Goal: Communication & Community: Share content

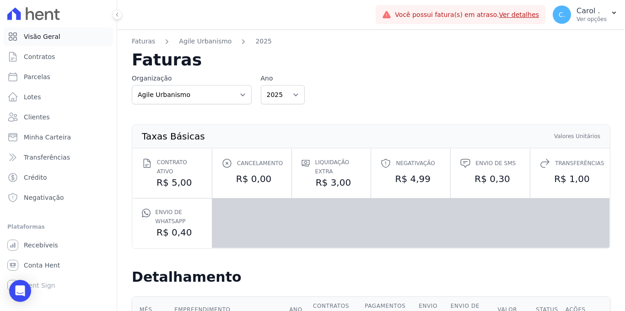
click at [39, 42] on link "Visão Geral" at bounding box center [58, 36] width 109 height 18
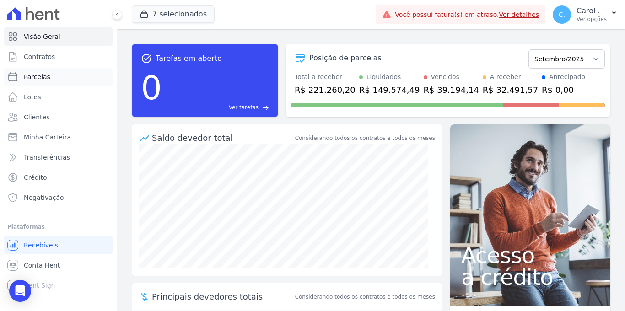
click at [40, 77] on span "Parcelas" at bounding box center [37, 76] width 27 height 9
select select
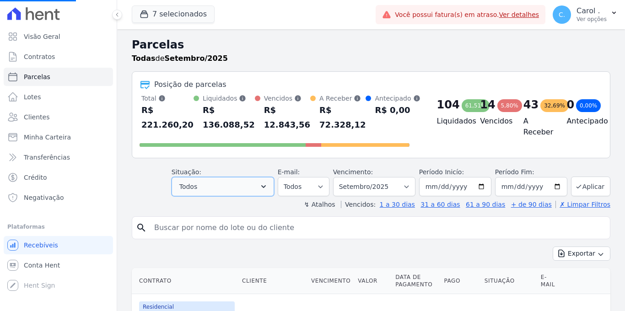
click at [222, 187] on button "Todos" at bounding box center [223, 186] width 103 height 19
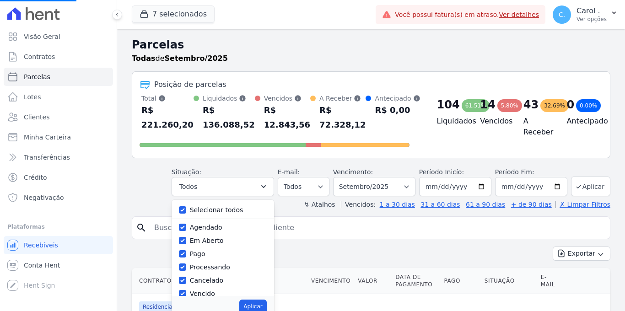
select select
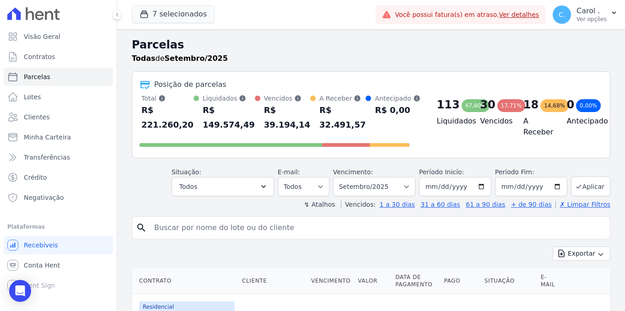
click at [194, 197] on header "Parcelas Todas de Setembro/2025 Posição de parcelas Total [PERSON_NAME] parcela…" at bounding box center [371, 123] width 479 height 173
click at [195, 184] on span "Todos" at bounding box center [188, 186] width 18 height 11
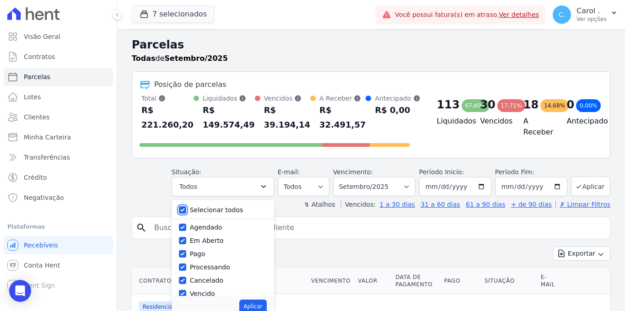
click at [182, 211] on input "Selecionar todos" at bounding box center [182, 209] width 7 height 7
checkbox input "false"
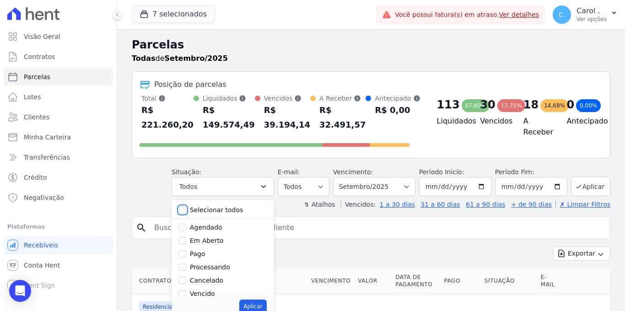
checkbox input "false"
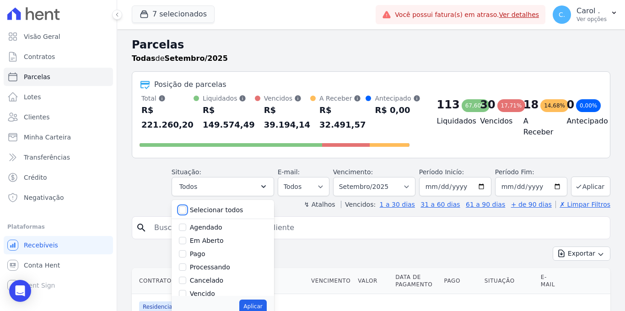
checkbox input "false"
click at [186, 292] on input "Vencido" at bounding box center [182, 293] width 7 height 7
checkbox input "true"
click at [261, 309] on button "Aplicar" at bounding box center [252, 307] width 27 height 14
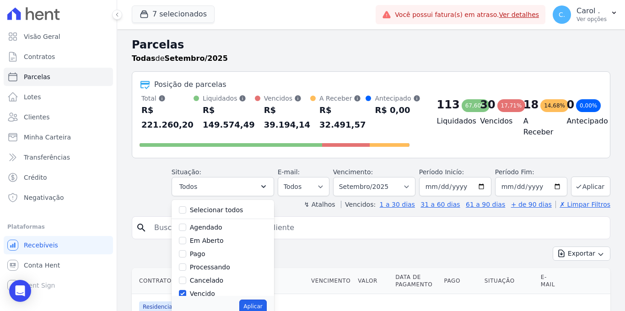
select select "overdue"
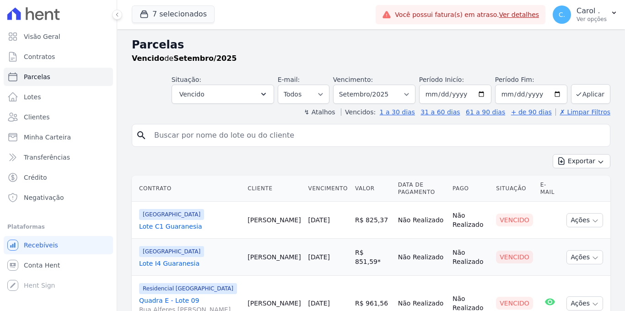
select select
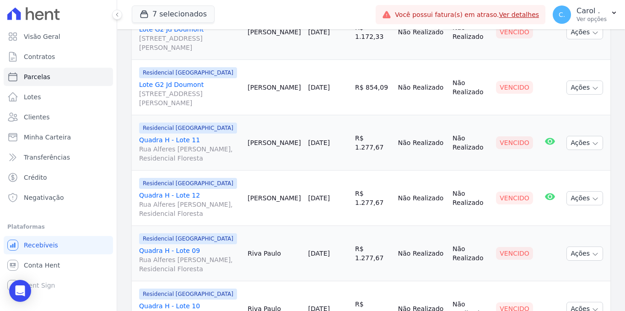
scroll to position [1205, 0]
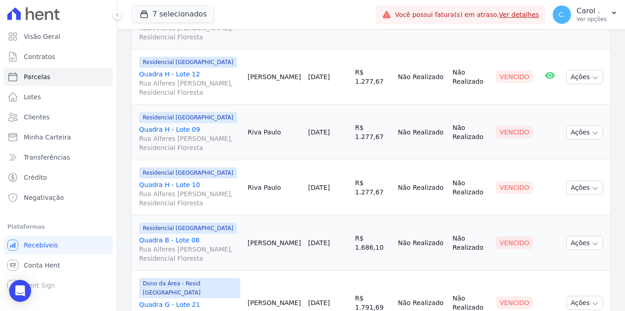
select select
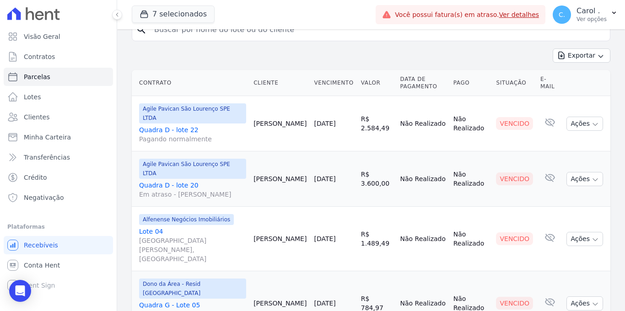
scroll to position [216, 0]
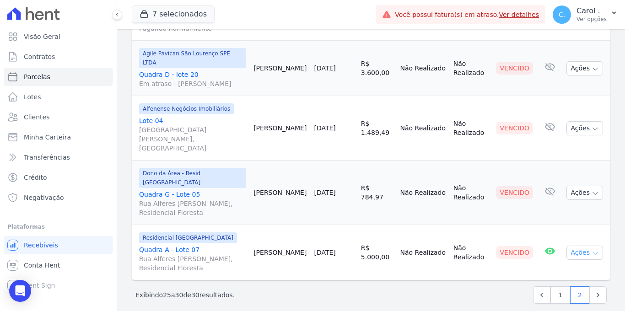
click at [572, 246] on button "Ações" at bounding box center [585, 253] width 37 height 14
click at [559, 299] on link "Enviar whatsapp" at bounding box center [581, 307] width 88 height 17
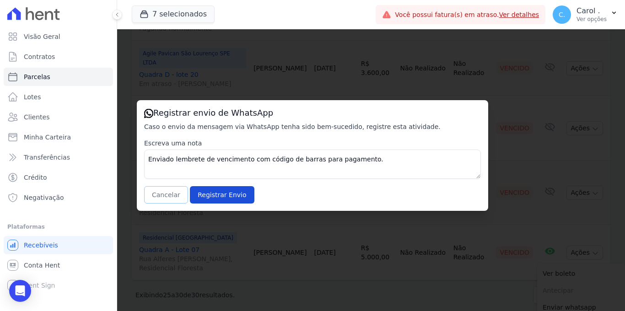
click at [169, 194] on button "Cancelar" at bounding box center [166, 194] width 44 height 17
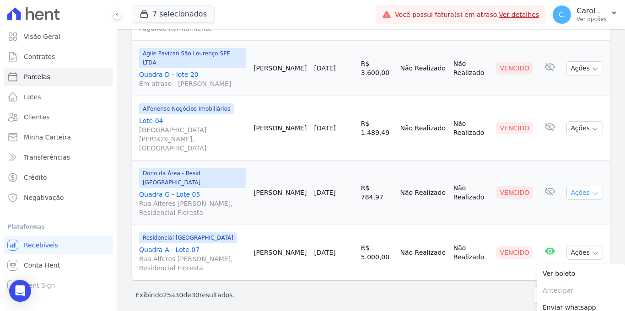
click at [569, 186] on button "Ações" at bounding box center [585, 193] width 37 height 14
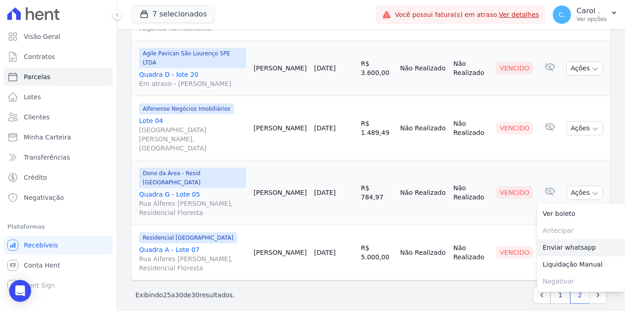
click at [569, 239] on link "Enviar whatsapp" at bounding box center [581, 247] width 88 height 17
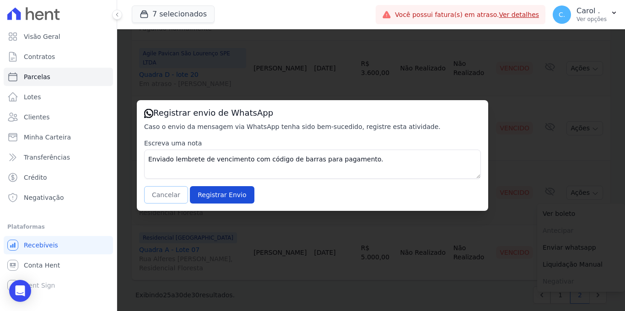
click at [161, 196] on button "Cancelar" at bounding box center [166, 194] width 44 height 17
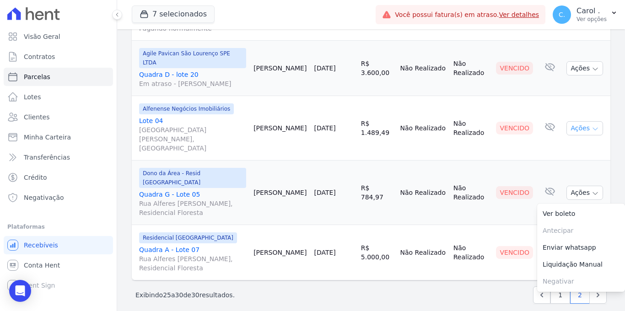
click at [578, 123] on button "Ações" at bounding box center [585, 128] width 37 height 14
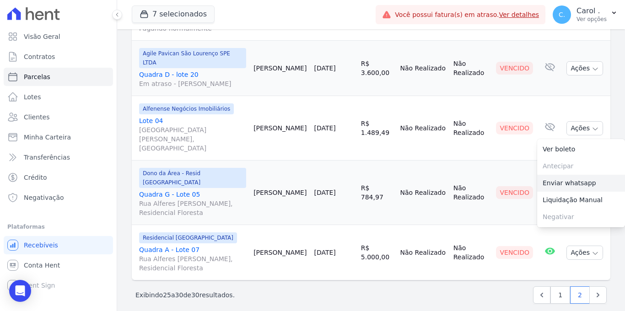
click at [560, 180] on link "Enviar whatsapp" at bounding box center [581, 183] width 88 height 17
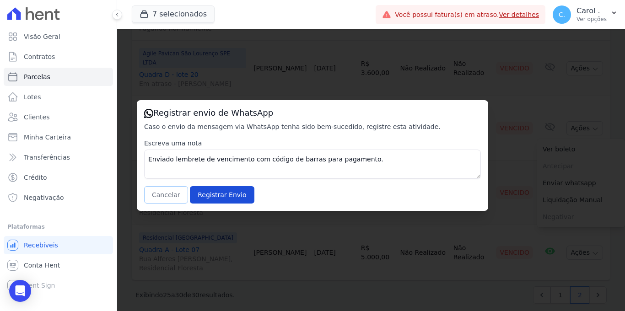
click at [177, 188] on button "Cancelar" at bounding box center [166, 194] width 44 height 17
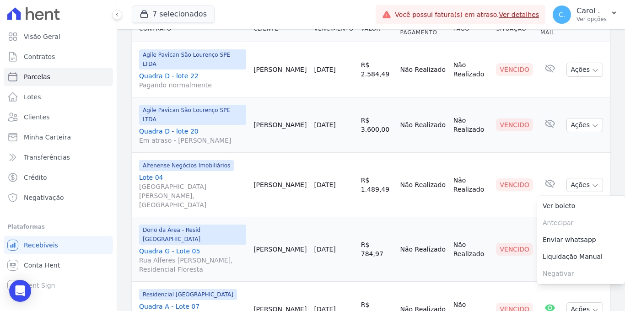
scroll to position [151, 0]
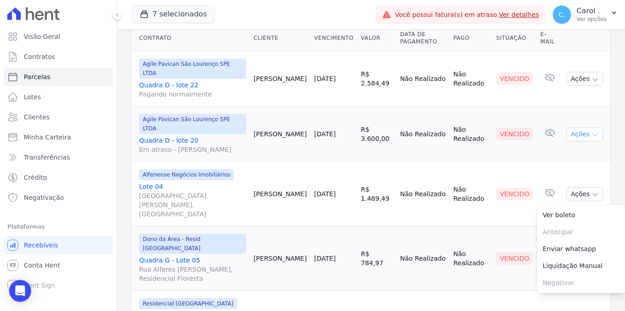
click at [575, 132] on button "Ações" at bounding box center [585, 134] width 37 height 14
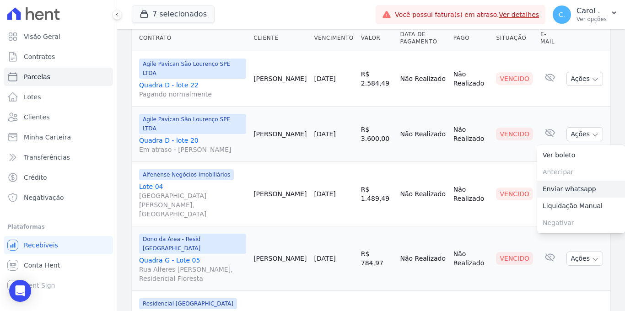
click at [561, 186] on link "Enviar whatsapp" at bounding box center [581, 189] width 88 height 17
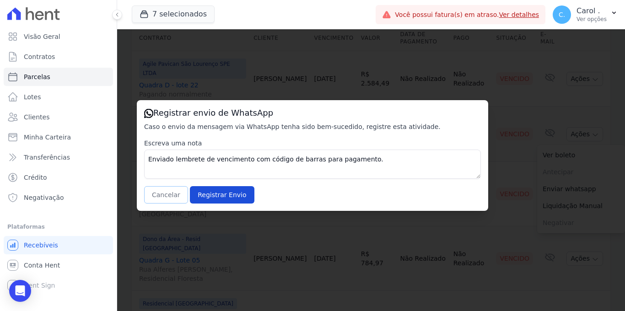
click at [170, 201] on button "Cancelar" at bounding box center [166, 194] width 44 height 17
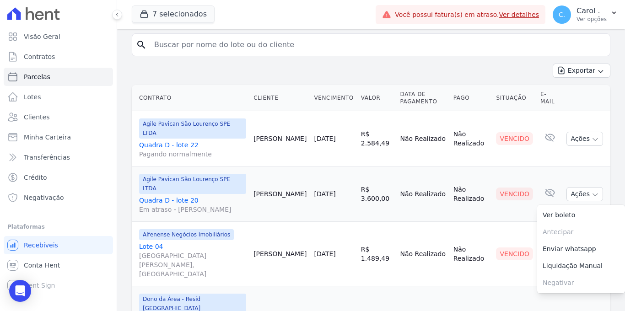
scroll to position [82, 0]
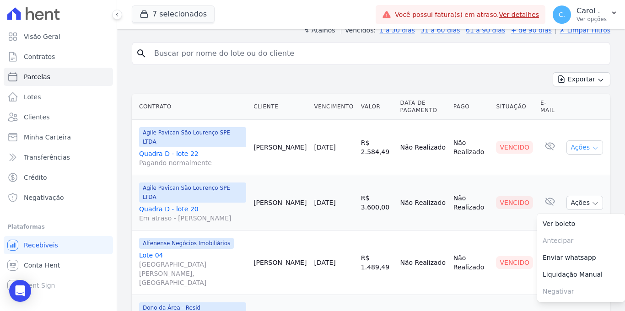
click at [592, 147] on icon "button" at bounding box center [595, 148] width 7 height 7
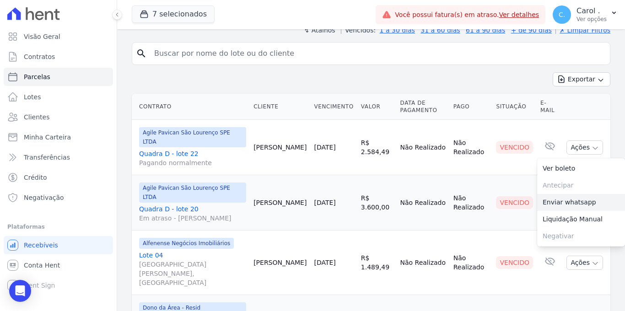
click at [571, 199] on link "Enviar whatsapp" at bounding box center [581, 202] width 88 height 17
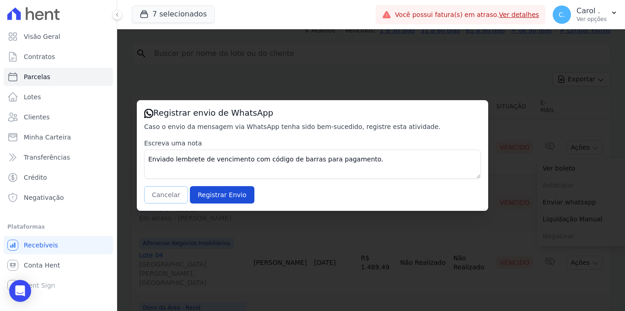
click at [161, 196] on button "Cancelar" at bounding box center [166, 194] width 44 height 17
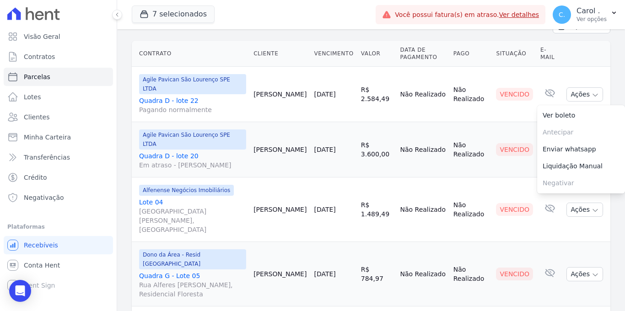
scroll to position [216, 0]
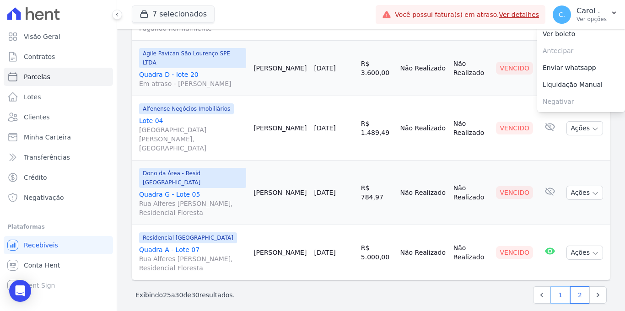
click at [558, 287] on link "1" at bounding box center [561, 294] width 20 height 17
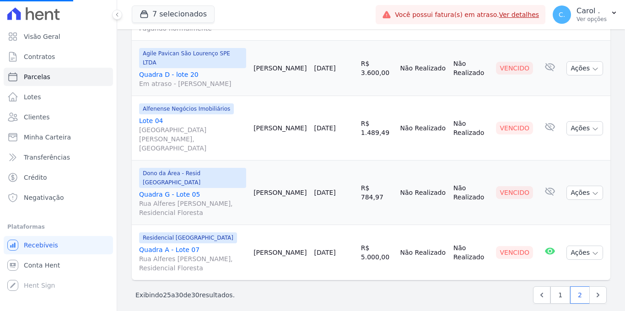
select select
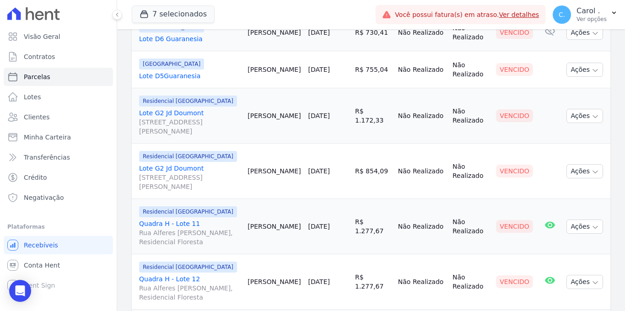
scroll to position [1205, 0]
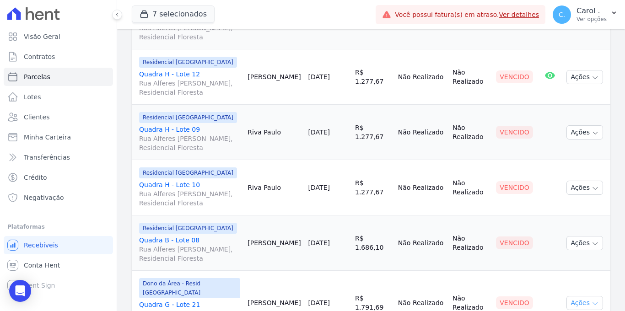
click at [592, 300] on icon "button" at bounding box center [595, 303] width 7 height 7
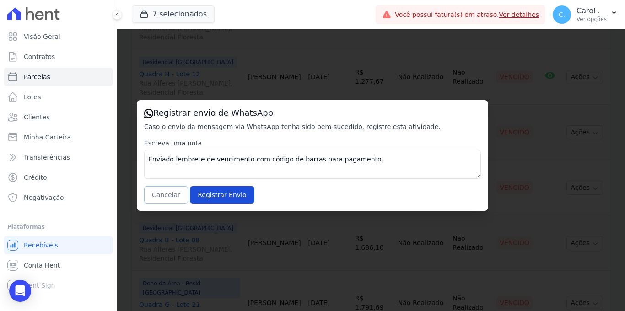
click at [172, 197] on button "Cancelar" at bounding box center [166, 194] width 44 height 17
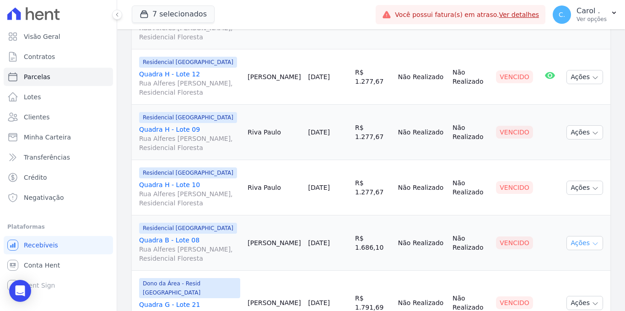
click at [580, 236] on button "Ações" at bounding box center [585, 243] width 37 height 14
click at [578, 290] on link "Enviar whatsapp" at bounding box center [581, 298] width 88 height 17
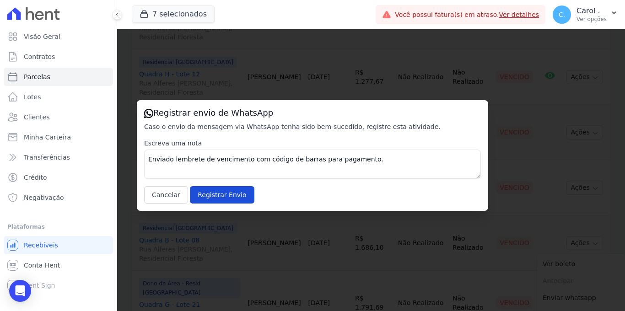
click at [155, 208] on div "Registrar envio de WhatsApp Caso o envio da mensagem via WhatsApp tenha sido be…" at bounding box center [312, 155] width 351 height 111
click at [157, 200] on button "Cancelar" at bounding box center [166, 194] width 44 height 17
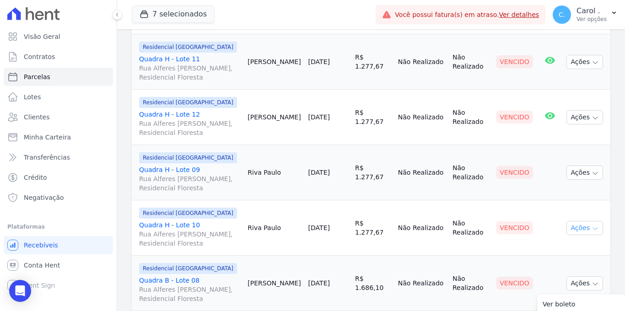
scroll to position [1164, 0]
click at [569, 222] on button "Ações" at bounding box center [585, 229] width 37 height 14
click at [558, 275] on link "Enviar whatsapp" at bounding box center [581, 283] width 88 height 17
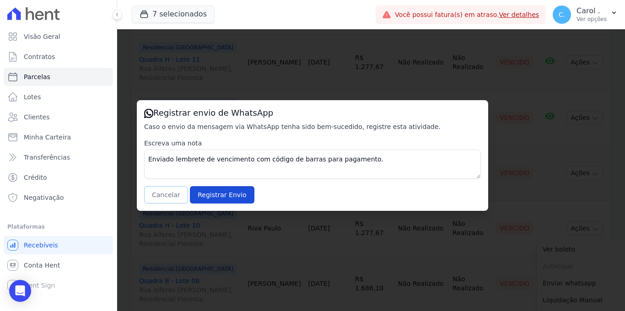
click at [168, 195] on button "Cancelar" at bounding box center [166, 194] width 44 height 17
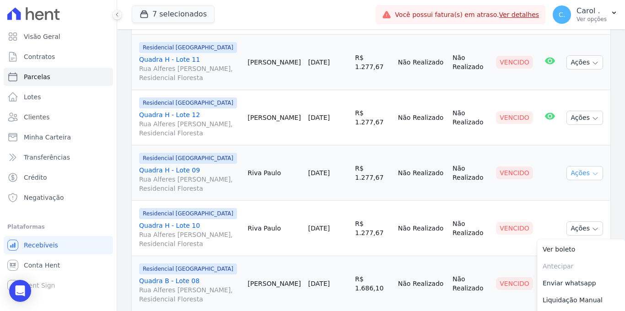
click at [592, 170] on icon "button" at bounding box center [595, 173] width 7 height 7
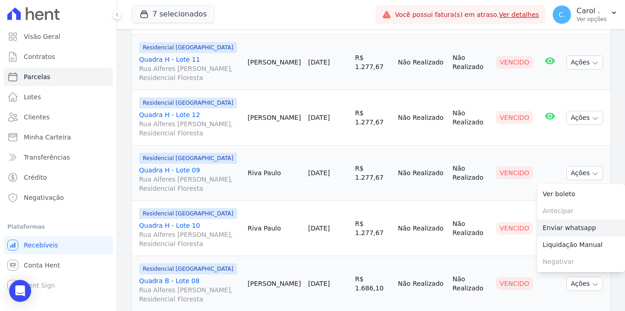
click at [572, 220] on link "Enviar whatsapp" at bounding box center [581, 228] width 88 height 17
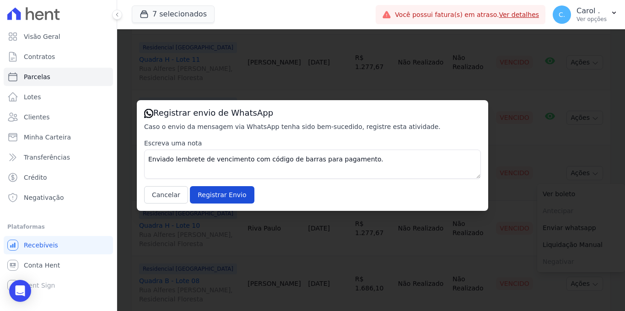
click at [175, 185] on div "Escreva uma nota Enviado lembrete de vencimento com código de barras para pagam…" at bounding box center [312, 171] width 337 height 65
click at [170, 196] on button "Cancelar" at bounding box center [166, 194] width 44 height 17
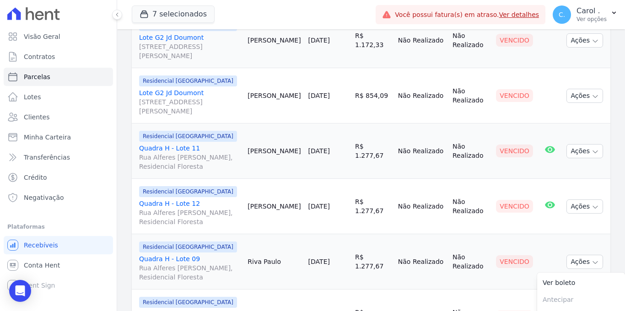
scroll to position [1069, 0]
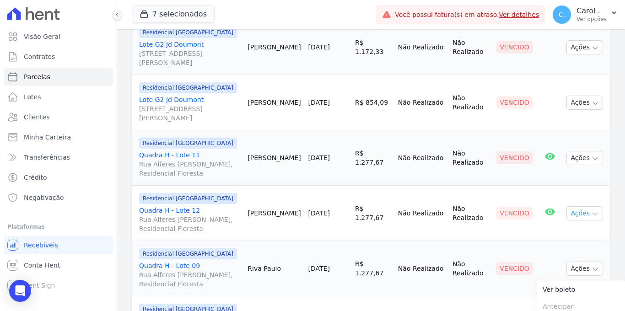
click at [570, 206] on button "Ações" at bounding box center [585, 213] width 37 height 14
click at [557, 260] on link "Enviar whatsapp" at bounding box center [581, 268] width 88 height 17
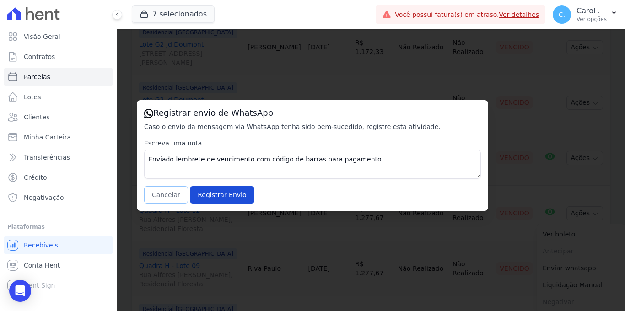
click at [161, 188] on button "Cancelar" at bounding box center [166, 194] width 44 height 17
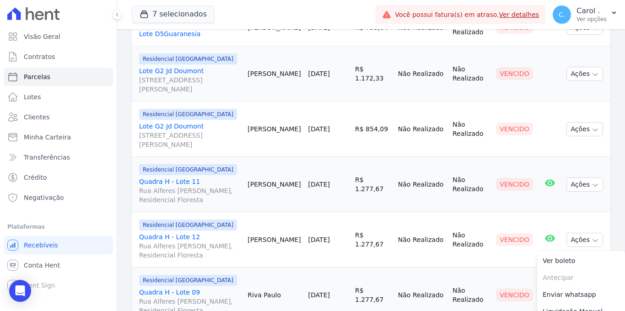
scroll to position [1041, 0]
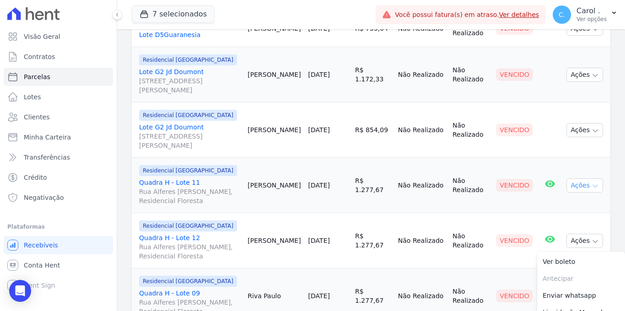
click at [589, 178] on button "Ações" at bounding box center [585, 185] width 37 height 14
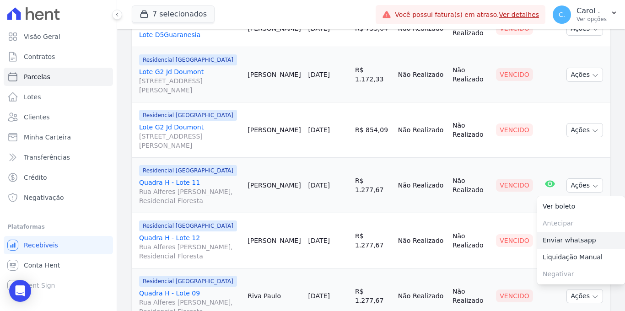
click at [562, 232] on link "Enviar whatsapp" at bounding box center [581, 240] width 88 height 17
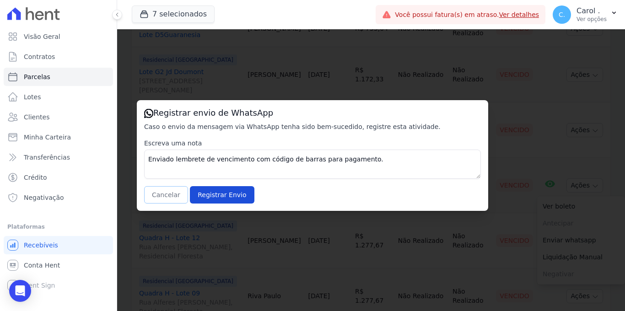
click at [170, 195] on button "Cancelar" at bounding box center [166, 194] width 44 height 17
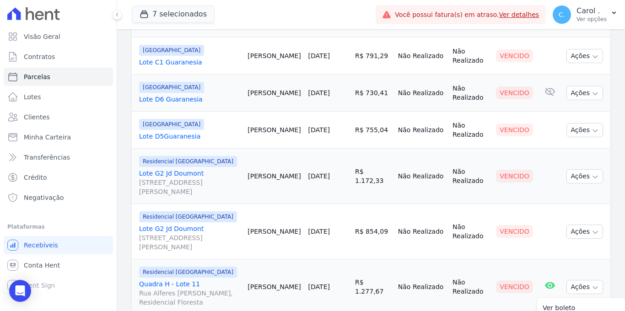
scroll to position [924, 0]
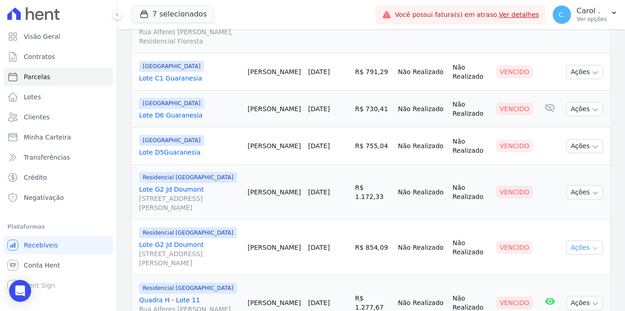
click at [567, 241] on button "Ações" at bounding box center [585, 248] width 37 height 14
click at [563, 294] on link "Enviar whatsapp" at bounding box center [581, 302] width 88 height 17
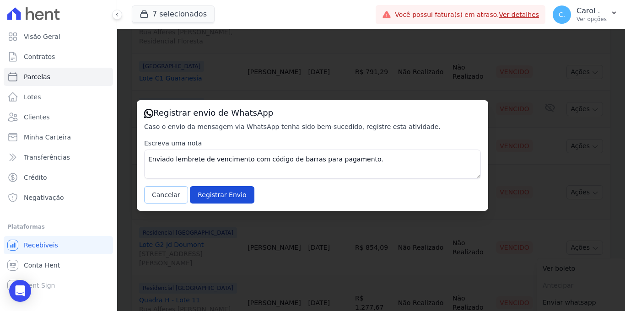
click at [171, 198] on button "Cancelar" at bounding box center [166, 194] width 44 height 17
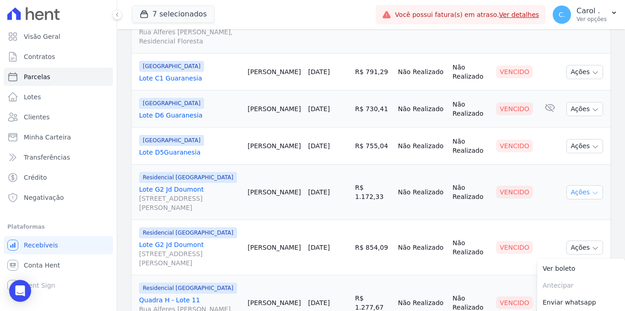
click at [567, 185] on button "Ações" at bounding box center [585, 192] width 37 height 14
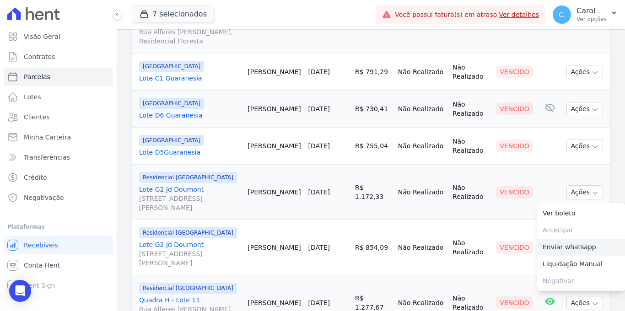
click at [558, 239] on link "Enviar whatsapp" at bounding box center [581, 247] width 88 height 17
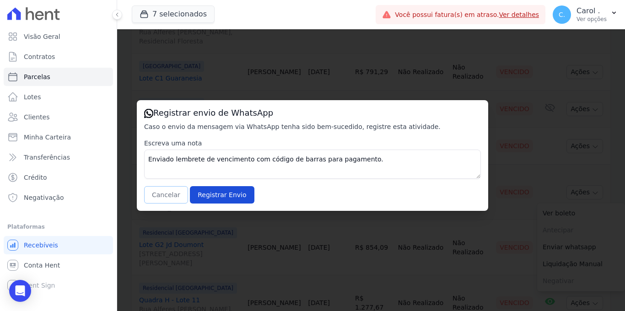
click at [173, 198] on button "Cancelar" at bounding box center [166, 194] width 44 height 17
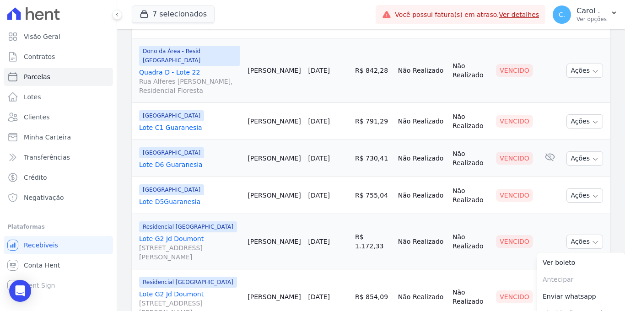
scroll to position [869, 0]
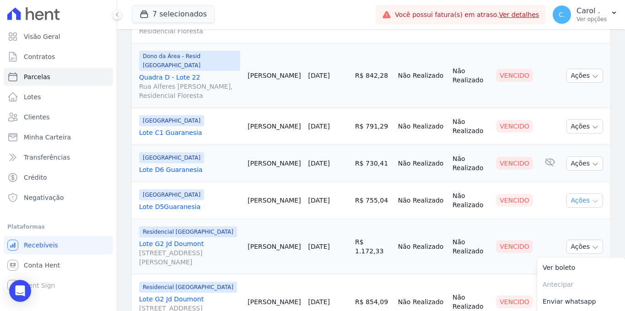
click at [585, 194] on button "Ações" at bounding box center [585, 201] width 37 height 14
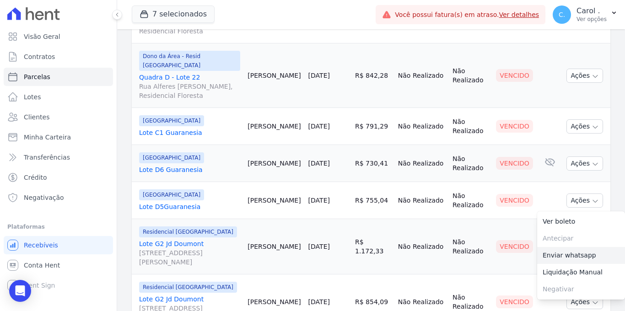
click at [560, 247] on link "Enviar whatsapp" at bounding box center [581, 255] width 88 height 17
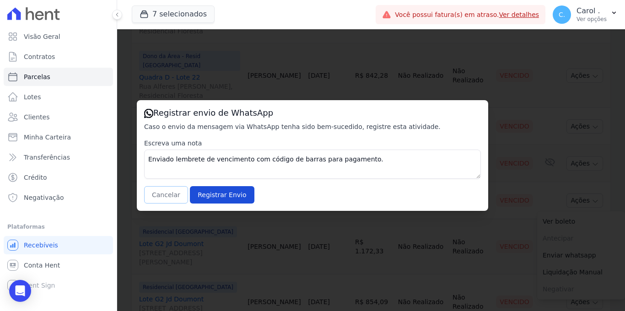
click at [178, 194] on button "Cancelar" at bounding box center [166, 194] width 44 height 17
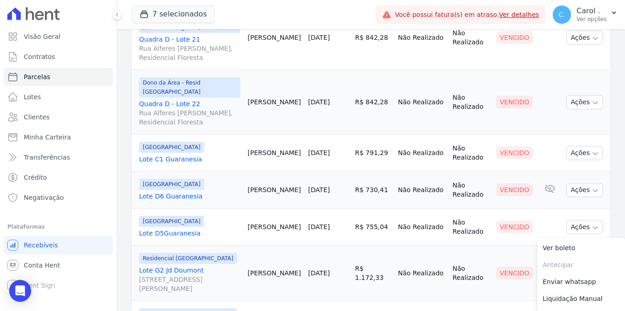
scroll to position [842, 0]
click at [578, 184] on button "Ações" at bounding box center [585, 191] width 37 height 14
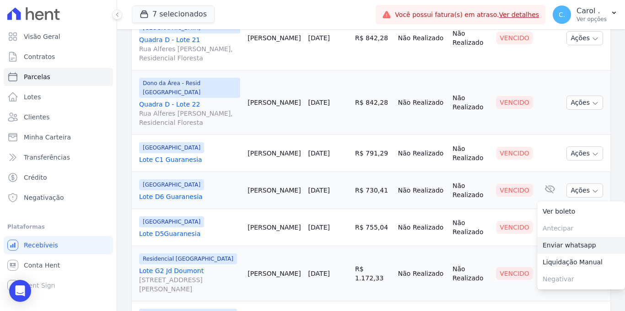
click at [566, 237] on link "Enviar whatsapp" at bounding box center [581, 245] width 88 height 17
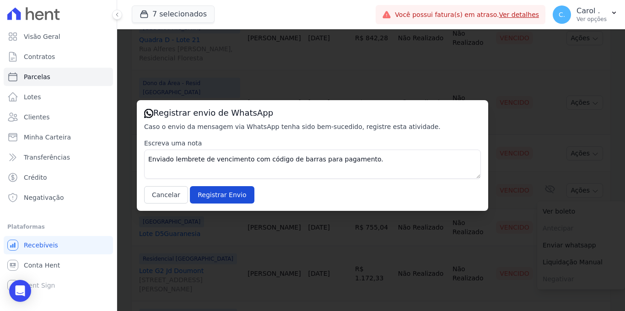
click at [168, 205] on div "Registrar envio de WhatsApp Caso o envio da mensagem via WhatsApp tenha sido be…" at bounding box center [312, 155] width 351 height 111
click at [169, 199] on button "Cancelar" at bounding box center [166, 194] width 44 height 17
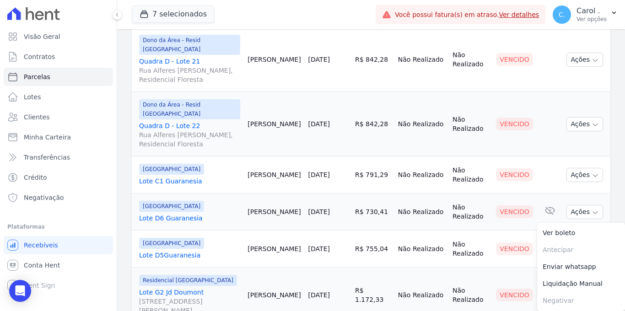
scroll to position [808, 0]
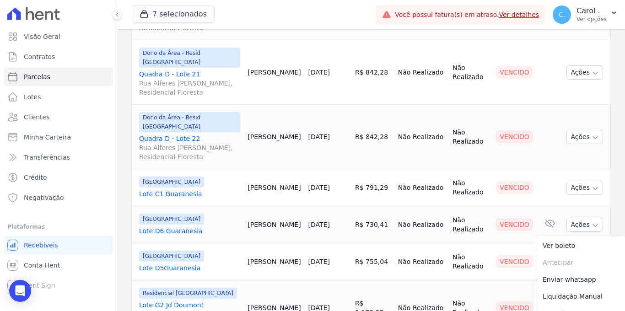
click at [596, 169] on td "Ações Ver boleto Antecipar Antecipação não disponível Enviar whatsapp Registrar…" at bounding box center [587, 187] width 48 height 37
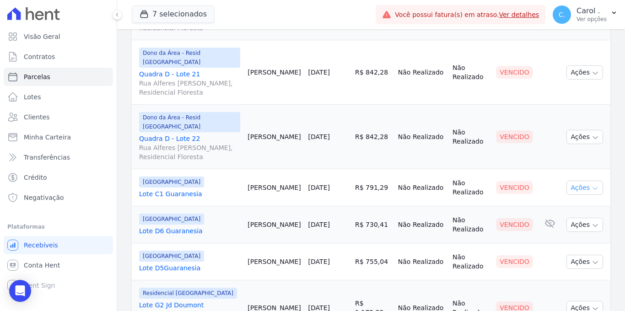
click at [593, 181] on button "Ações" at bounding box center [585, 188] width 37 height 14
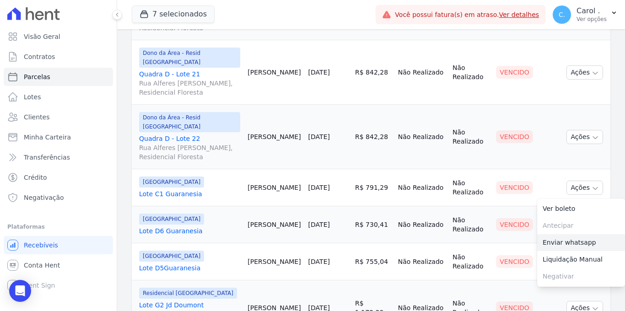
click at [572, 234] on link "Enviar whatsapp" at bounding box center [581, 242] width 88 height 17
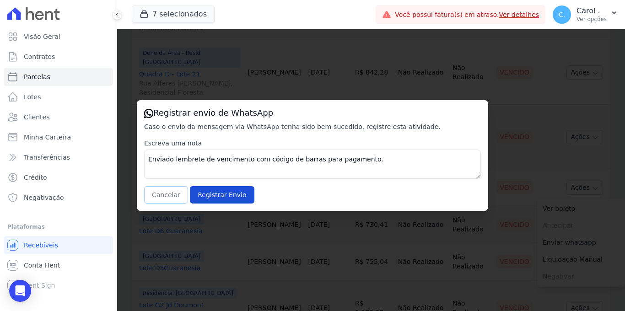
click at [166, 200] on button "Cancelar" at bounding box center [166, 194] width 44 height 17
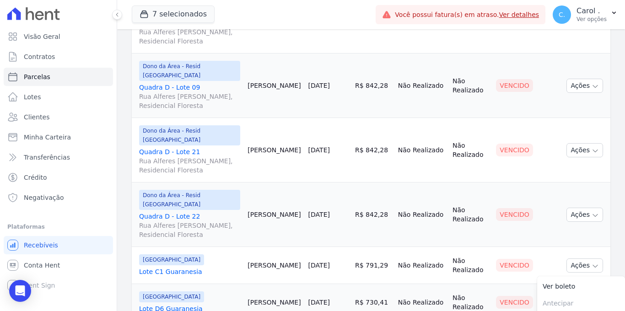
scroll to position [730, 0]
click at [574, 208] on button "Ações" at bounding box center [585, 215] width 37 height 14
click at [561, 262] on link "Enviar whatsapp" at bounding box center [581, 270] width 88 height 17
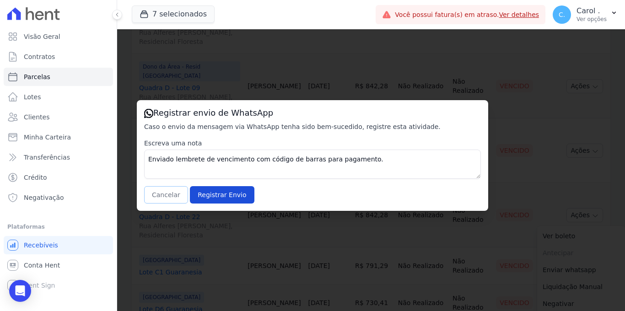
click at [154, 195] on button "Cancelar" at bounding box center [166, 194] width 44 height 17
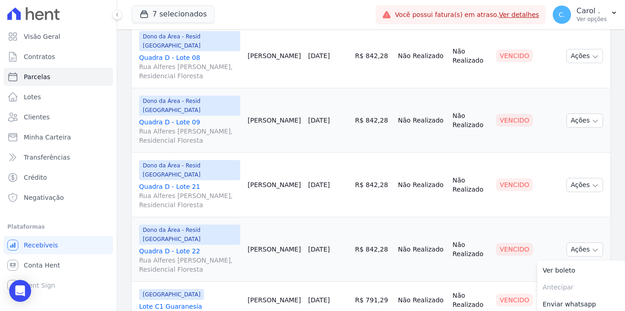
scroll to position [685, 0]
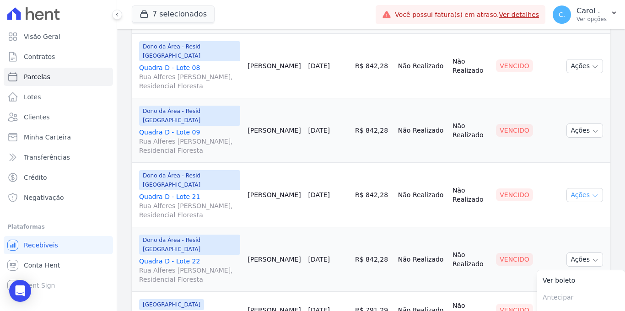
click at [592, 192] on icon "button" at bounding box center [595, 195] width 7 height 7
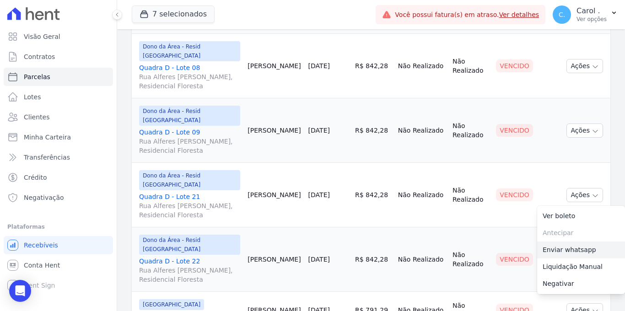
click at [576, 242] on link "Enviar whatsapp" at bounding box center [581, 250] width 88 height 17
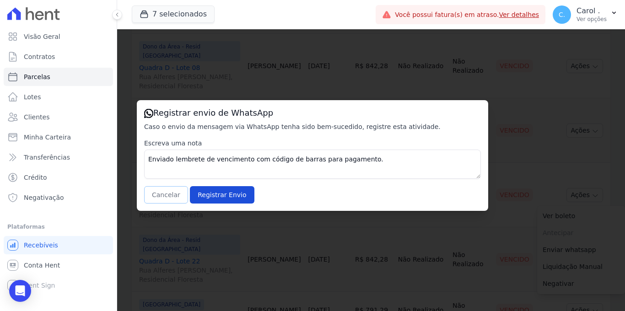
click at [153, 198] on button "Cancelar" at bounding box center [166, 194] width 44 height 17
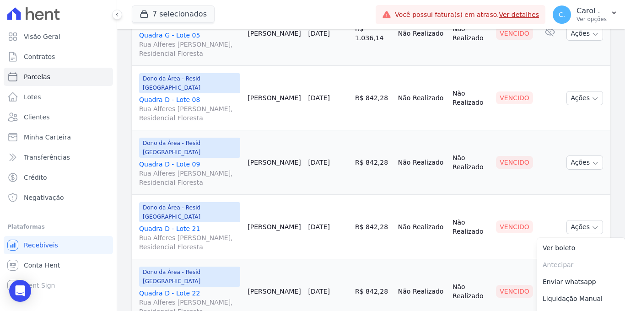
scroll to position [644, 0]
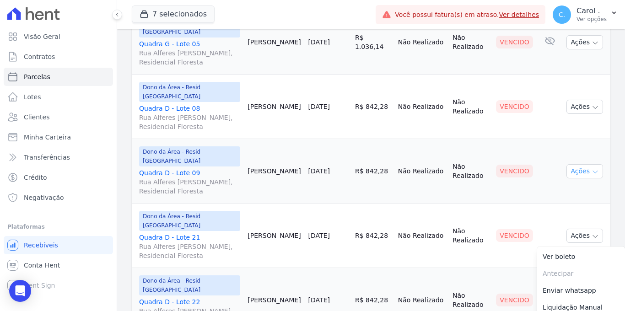
click at [574, 164] on button "Ações" at bounding box center [585, 171] width 37 height 14
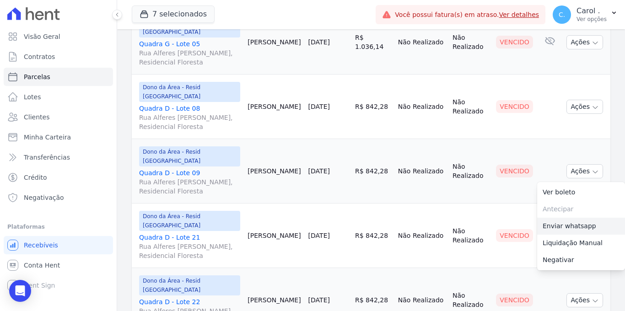
click at [565, 218] on link "Enviar whatsapp" at bounding box center [581, 226] width 88 height 17
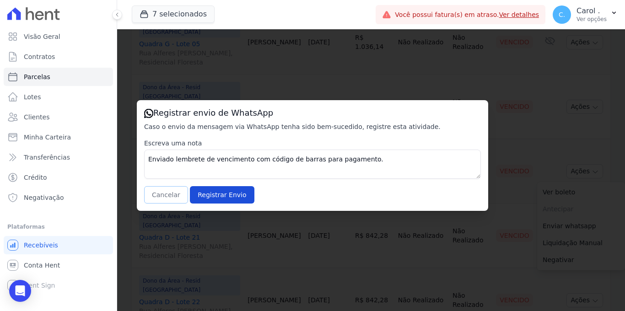
click at [169, 198] on button "Cancelar" at bounding box center [166, 194] width 44 height 17
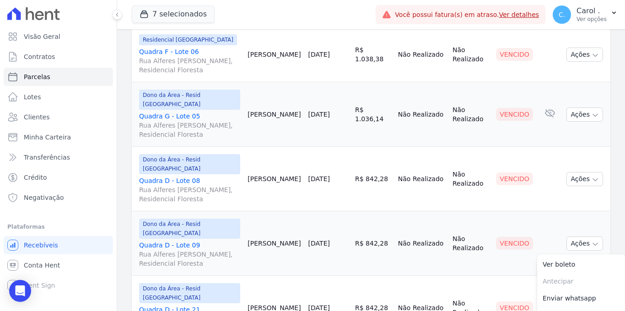
scroll to position [561, 0]
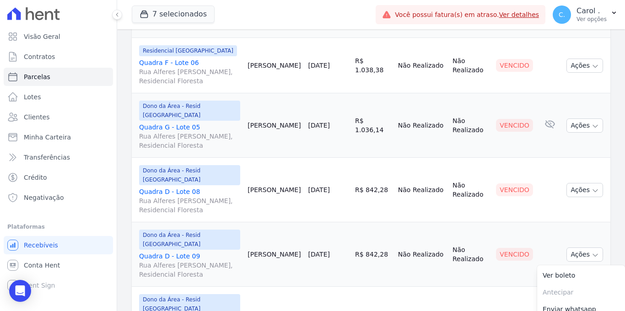
click at [578, 177] on td "Ações Ver boleto Antecipar Antecipação não disponível Enviar whatsapp Registrar…" at bounding box center [587, 190] width 48 height 65
click at [581, 183] on button "Ações" at bounding box center [585, 190] width 37 height 14
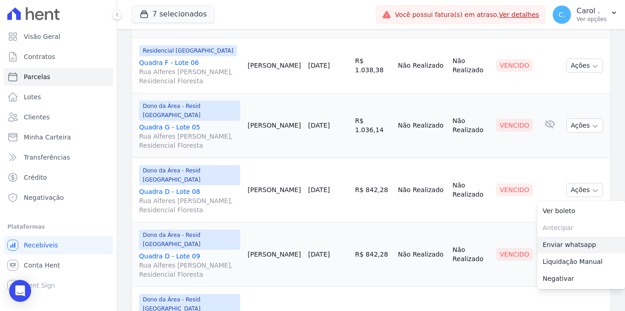
click at [568, 237] on link "Enviar whatsapp" at bounding box center [581, 245] width 88 height 17
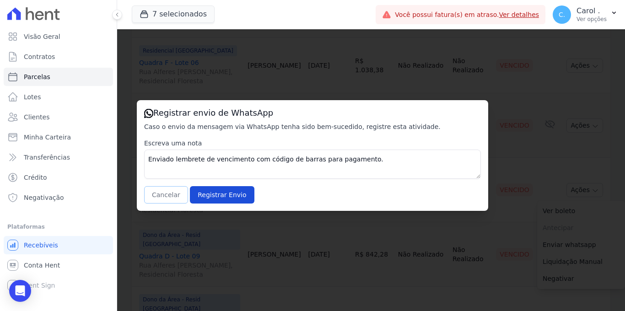
click at [159, 191] on button "Cancelar" at bounding box center [166, 194] width 44 height 17
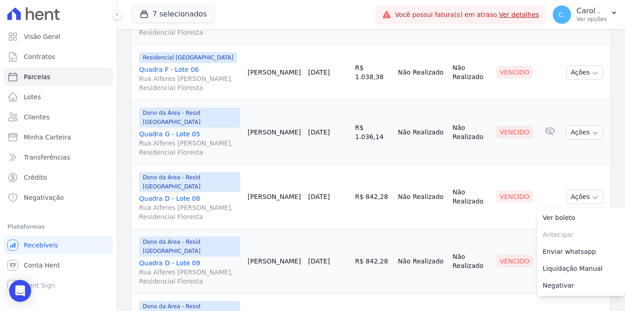
scroll to position [547, 0]
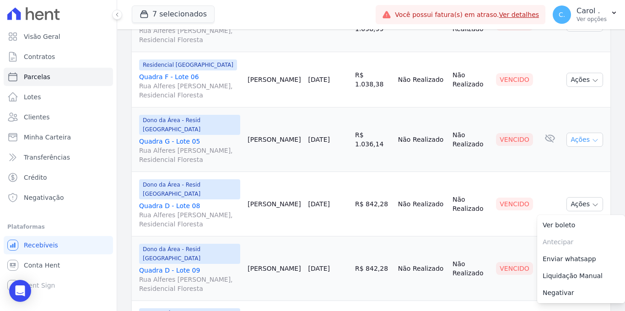
click at [567, 133] on button "Ações" at bounding box center [585, 140] width 37 height 14
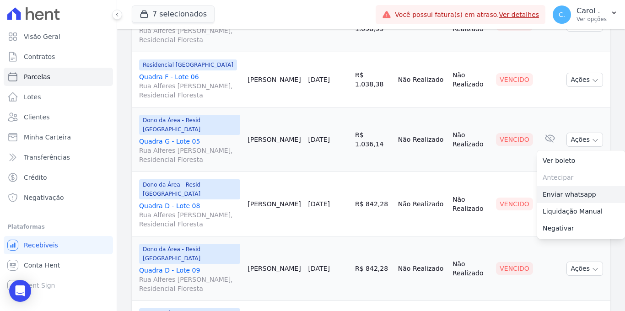
click at [550, 186] on link "Enviar whatsapp" at bounding box center [581, 194] width 88 height 17
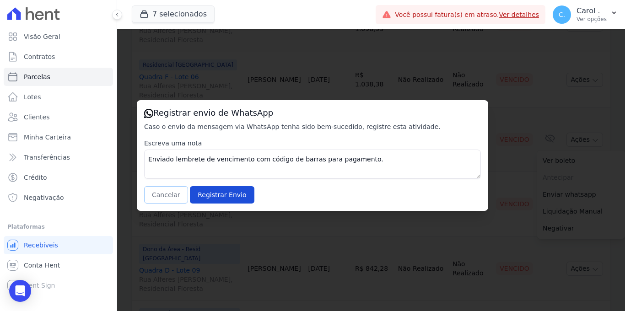
click at [157, 194] on button "Cancelar" at bounding box center [166, 194] width 44 height 17
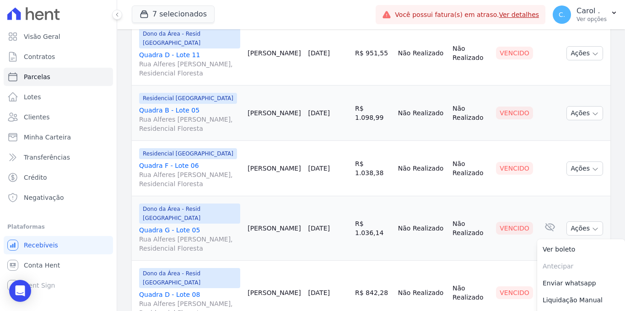
scroll to position [458, 0]
click at [579, 162] on button "Ações" at bounding box center [585, 169] width 37 height 14
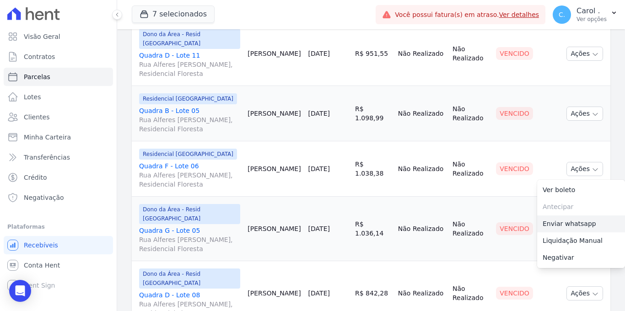
click at [559, 216] on link "Enviar whatsapp" at bounding box center [581, 224] width 88 height 17
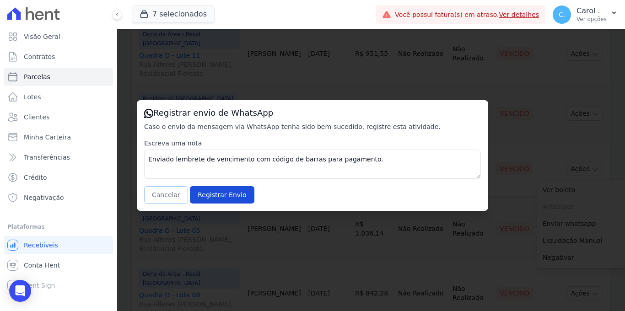
click at [166, 193] on button "Cancelar" at bounding box center [166, 194] width 44 height 17
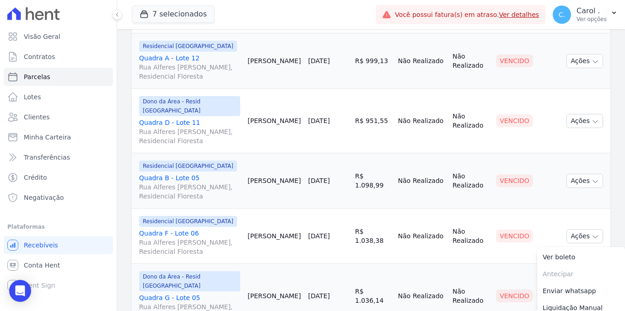
scroll to position [390, 0]
click at [568, 174] on button "Ações" at bounding box center [585, 181] width 37 height 14
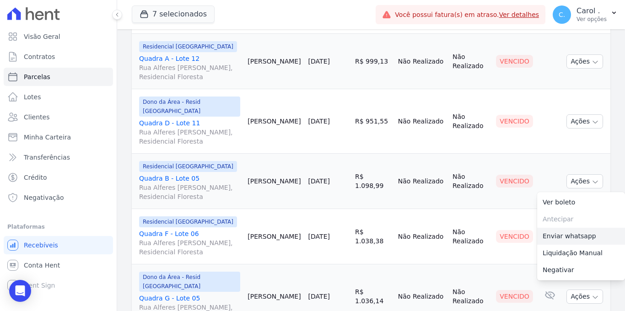
click at [559, 228] on link "Enviar whatsapp" at bounding box center [581, 236] width 88 height 17
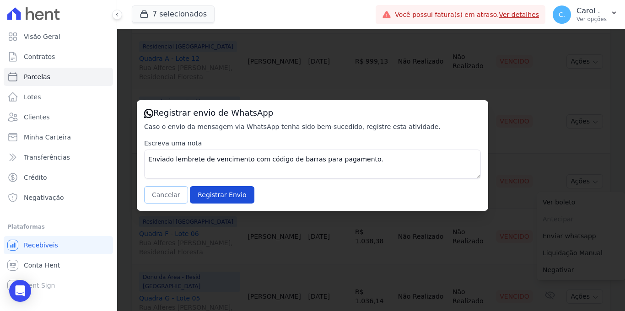
click at [178, 199] on button "Cancelar" at bounding box center [166, 194] width 44 height 17
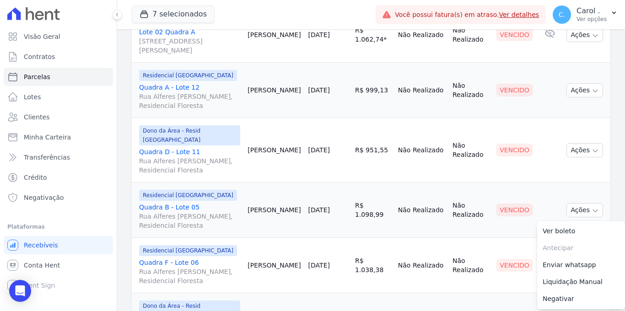
scroll to position [337, 0]
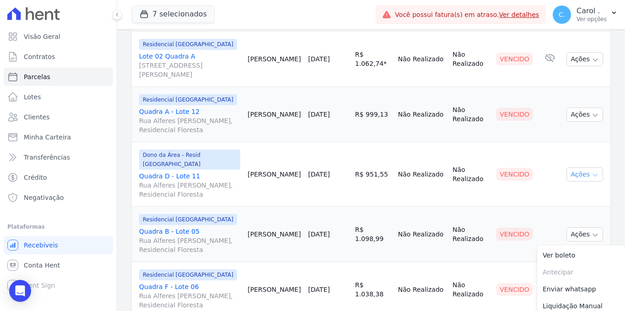
click at [594, 171] on button "Ações" at bounding box center [585, 175] width 37 height 14
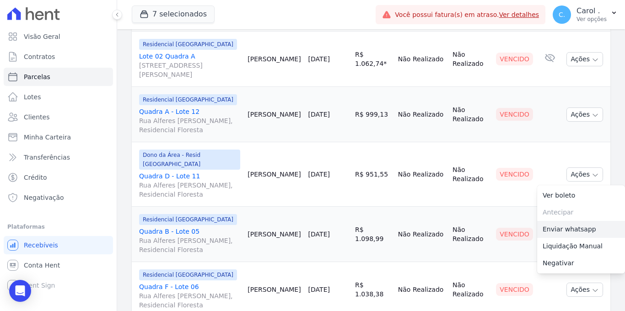
click at [567, 223] on link "Enviar whatsapp" at bounding box center [581, 229] width 88 height 17
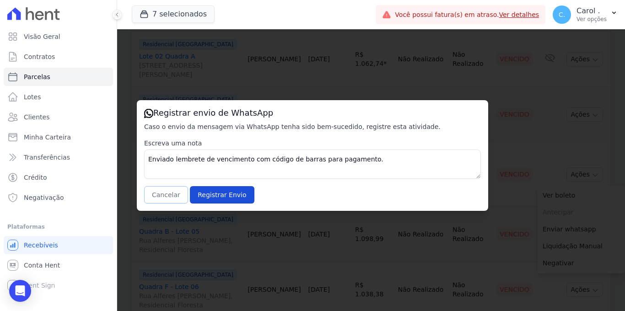
click at [160, 193] on button "Cancelar" at bounding box center [166, 194] width 44 height 17
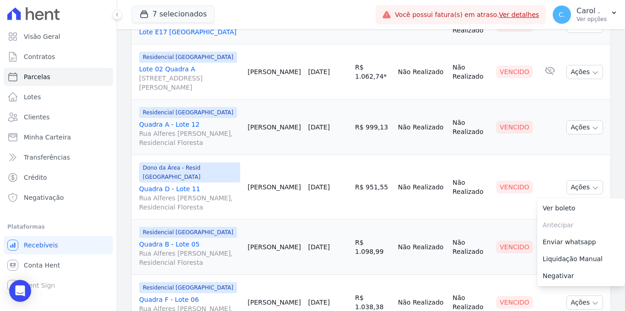
scroll to position [308, 0]
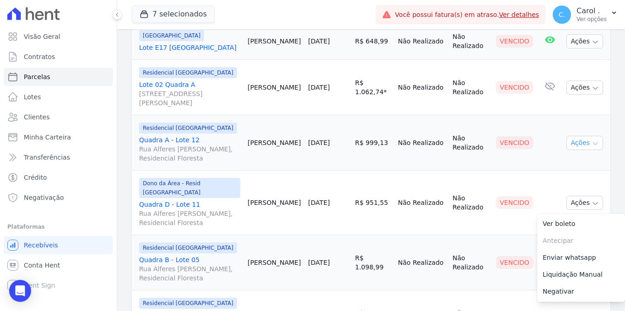
click at [578, 140] on button "Ações" at bounding box center [585, 143] width 37 height 14
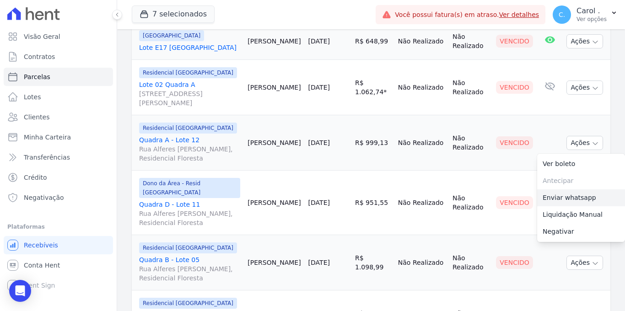
click at [556, 195] on link "Enviar whatsapp" at bounding box center [581, 197] width 88 height 17
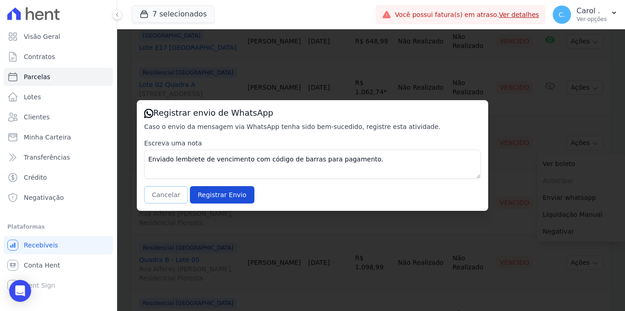
click at [162, 192] on button "Cancelar" at bounding box center [166, 194] width 44 height 17
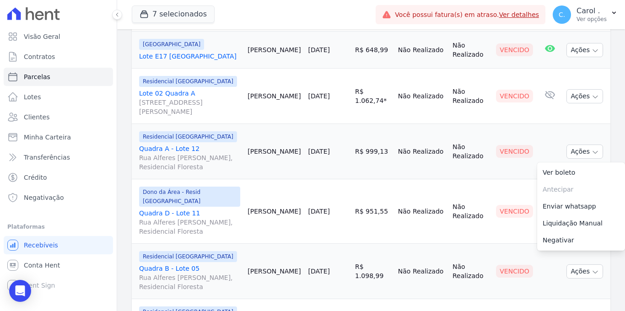
scroll to position [290, 0]
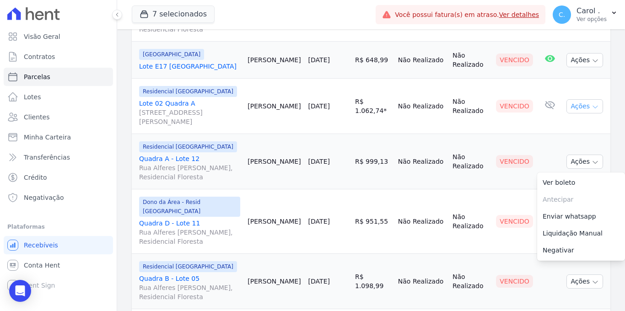
click at [586, 101] on button "Ações" at bounding box center [585, 106] width 37 height 14
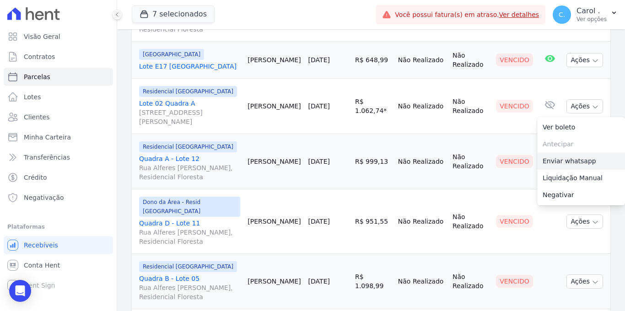
click at [576, 159] on link "Enviar whatsapp" at bounding box center [581, 161] width 88 height 17
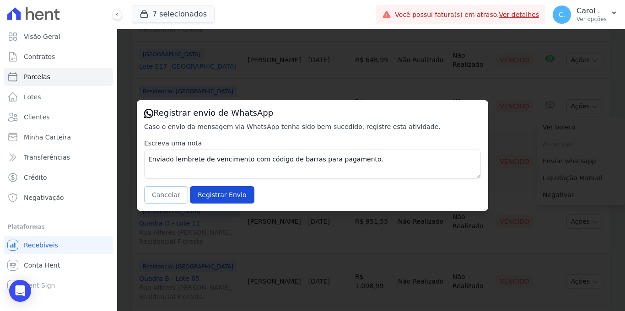
click at [153, 190] on button "Cancelar" at bounding box center [166, 194] width 44 height 17
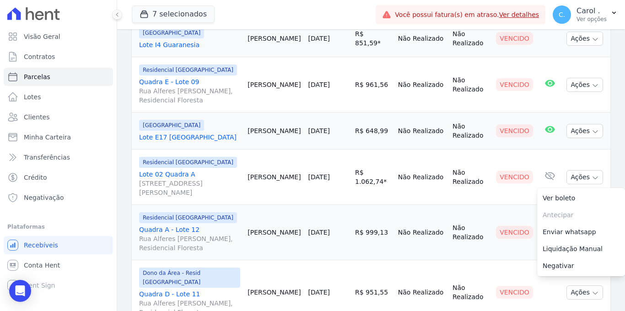
scroll to position [215, 0]
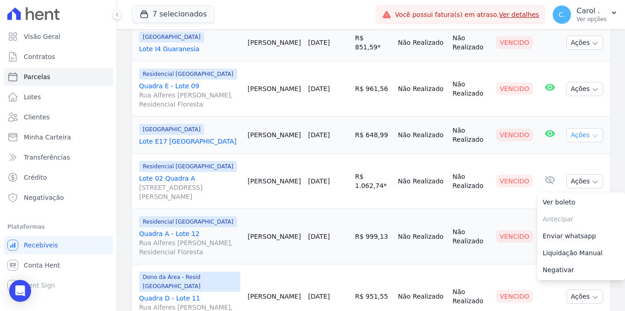
click at [570, 130] on button "Ações" at bounding box center [585, 135] width 37 height 14
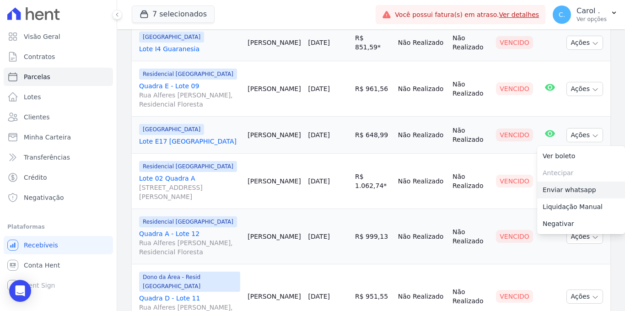
click at [553, 188] on link "Enviar whatsapp" at bounding box center [581, 190] width 88 height 17
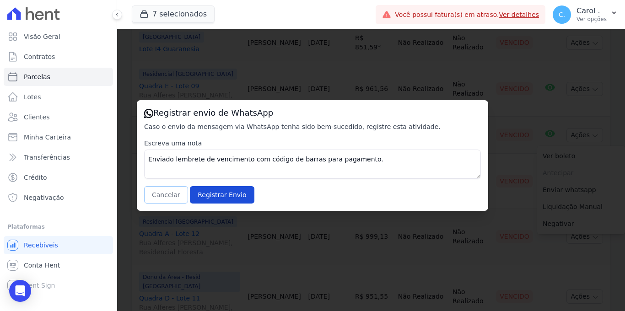
click at [175, 189] on button "Cancelar" at bounding box center [166, 194] width 44 height 17
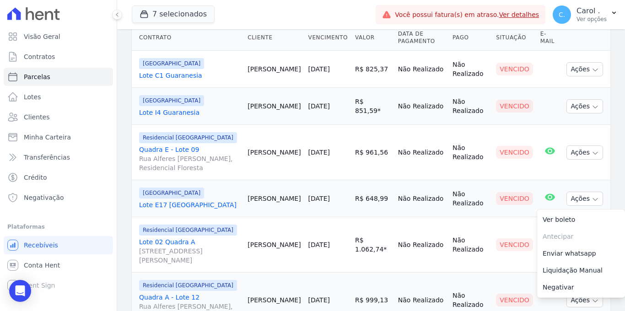
scroll to position [141, 0]
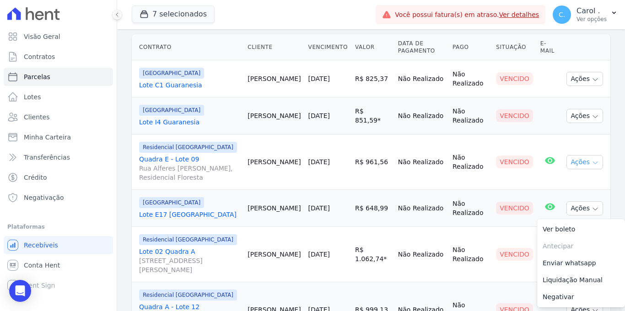
click at [575, 168] on button "Ações" at bounding box center [585, 162] width 37 height 14
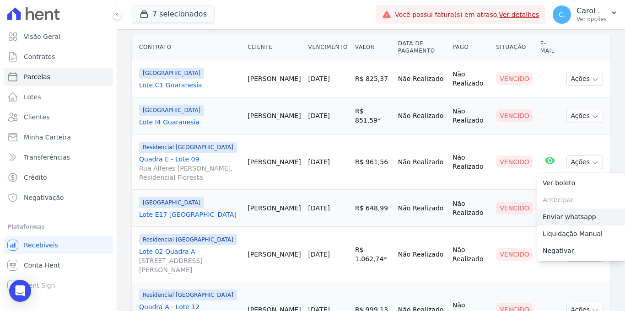
click at [551, 213] on link "Enviar whatsapp" at bounding box center [581, 217] width 88 height 17
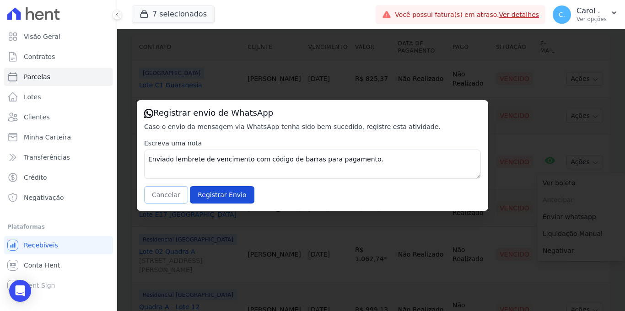
click at [157, 195] on button "Cancelar" at bounding box center [166, 194] width 44 height 17
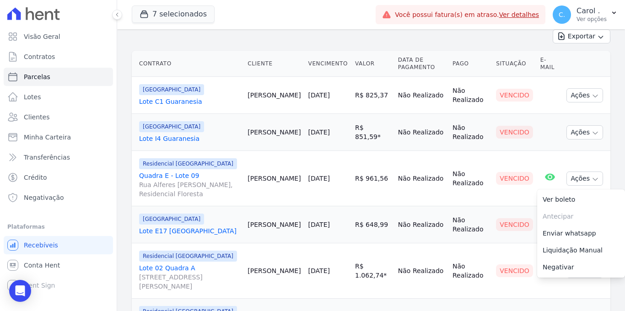
scroll to position [113, 0]
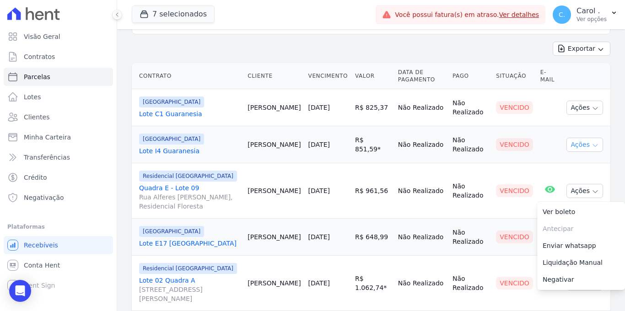
click at [573, 142] on button "Ações" at bounding box center [585, 145] width 37 height 14
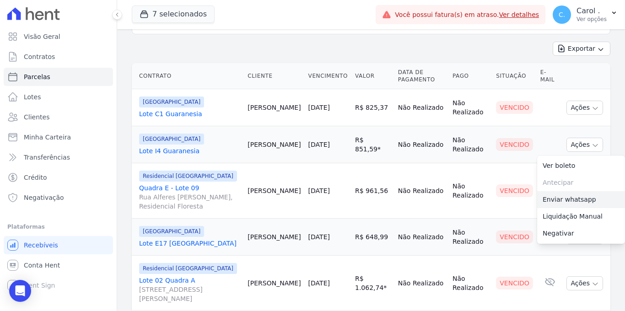
click at [557, 200] on link "Enviar whatsapp" at bounding box center [581, 199] width 88 height 17
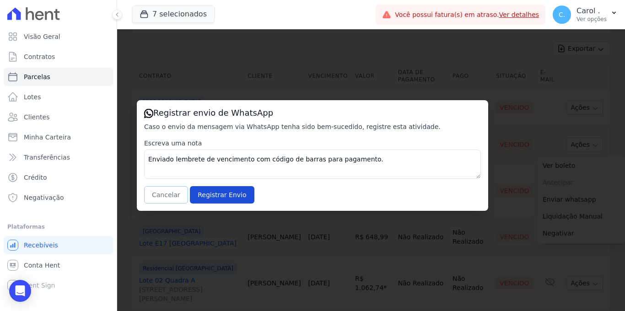
click at [178, 193] on button "Cancelar" at bounding box center [166, 194] width 44 height 17
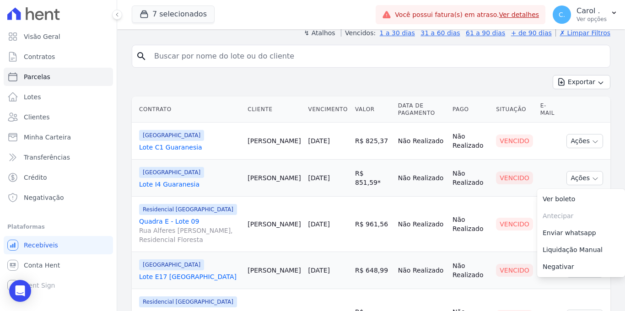
scroll to position [79, 0]
click at [592, 139] on icon "button" at bounding box center [595, 142] width 7 height 7
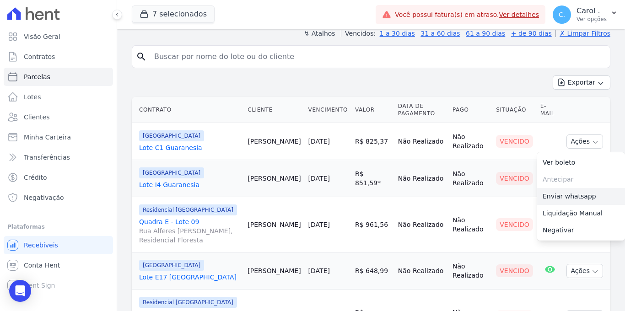
click at [562, 193] on link "Enviar whatsapp" at bounding box center [581, 196] width 88 height 17
